Goal: Use online tool/utility: Utilize a website feature to perform a specific function

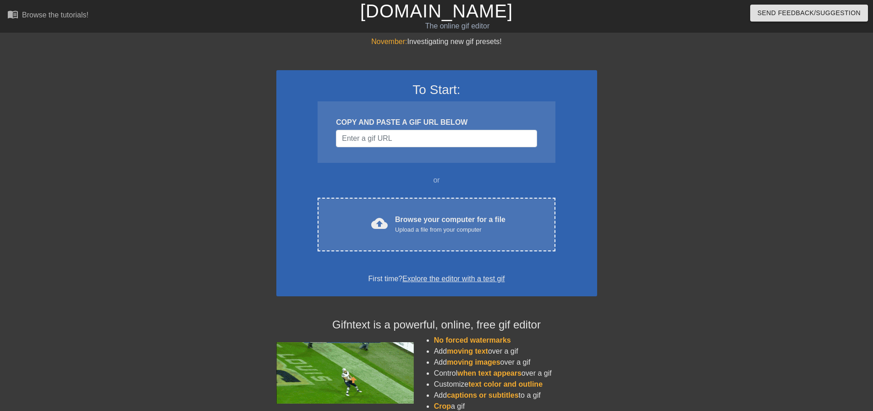
click at [387, 123] on div "COPY AND PASTE A GIF URL BELOW" at bounding box center [436, 122] width 201 height 11
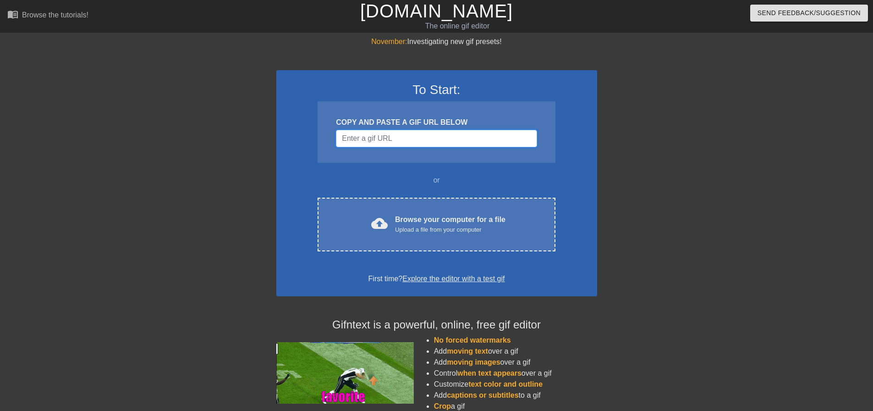
click at [383, 141] on input "Username" at bounding box center [436, 138] width 201 height 17
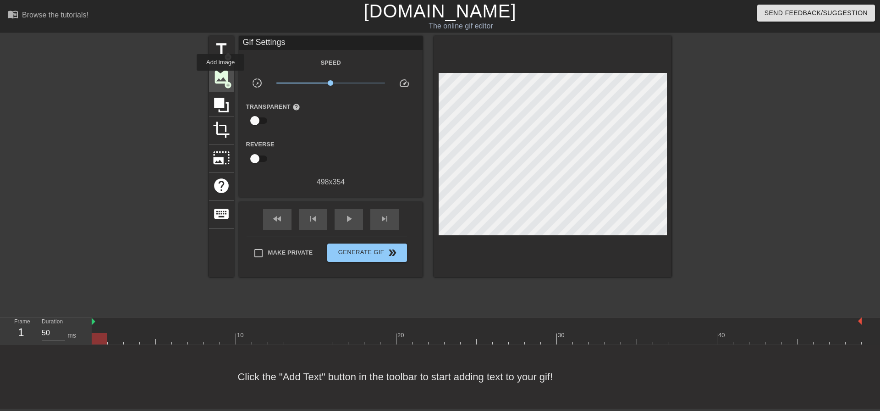
click at [220, 77] on span "image" at bounding box center [221, 76] width 17 height 17
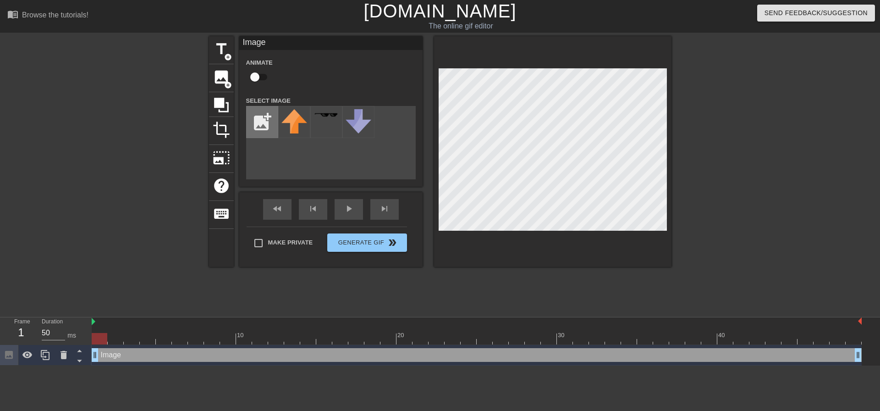
click at [270, 125] on input "file" at bounding box center [262, 121] width 31 height 31
click at [333, 127] on div at bounding box center [326, 122] width 32 height 32
click at [357, 127] on img at bounding box center [359, 121] width 26 height 24
click at [298, 127] on img at bounding box center [294, 121] width 26 height 24
click at [259, 120] on input "file" at bounding box center [262, 121] width 31 height 31
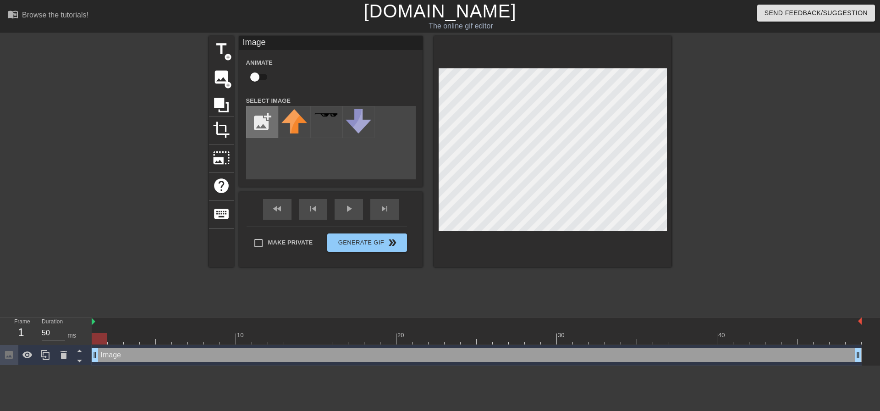
type input "C:\fakepath\Screenshot [DATE] 120352.png"
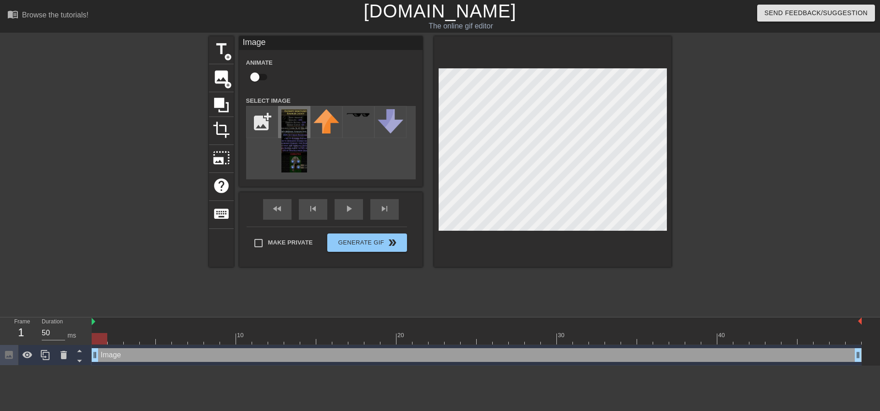
click at [297, 137] on img at bounding box center [294, 140] width 26 height 63
click at [341, 210] on div "play_arrow" at bounding box center [349, 209] width 28 height 21
click at [352, 241] on div "Make Private Generate Gif double_arrow" at bounding box center [327, 244] width 160 height 36
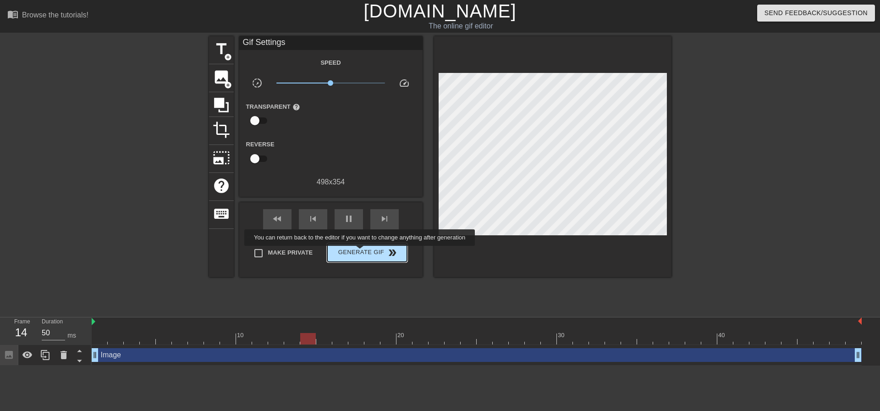
click at [361, 252] on span "Generate Gif double_arrow" at bounding box center [367, 252] width 72 height 11
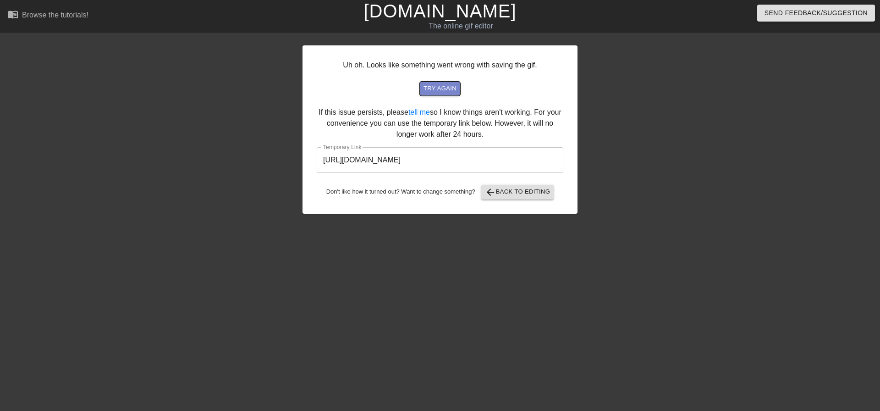
click at [430, 86] on span "try again" at bounding box center [440, 88] width 33 height 11
click at [471, 163] on input "[URL][DOMAIN_NAME]" at bounding box center [440, 160] width 247 height 26
